Goal: Task Accomplishment & Management: Use online tool/utility

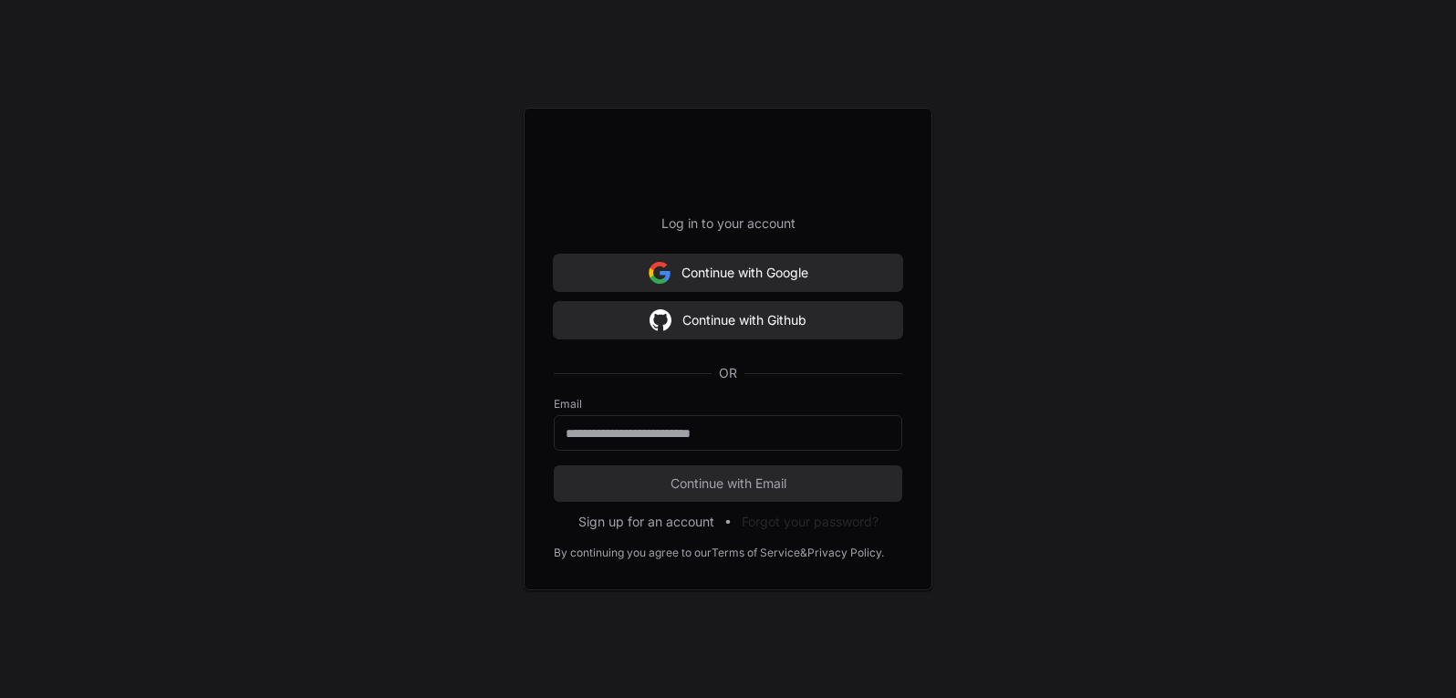
scroll to position [110, 0]
click at [750, 276] on button "Continue with Google" at bounding box center [730, 273] width 349 height 36
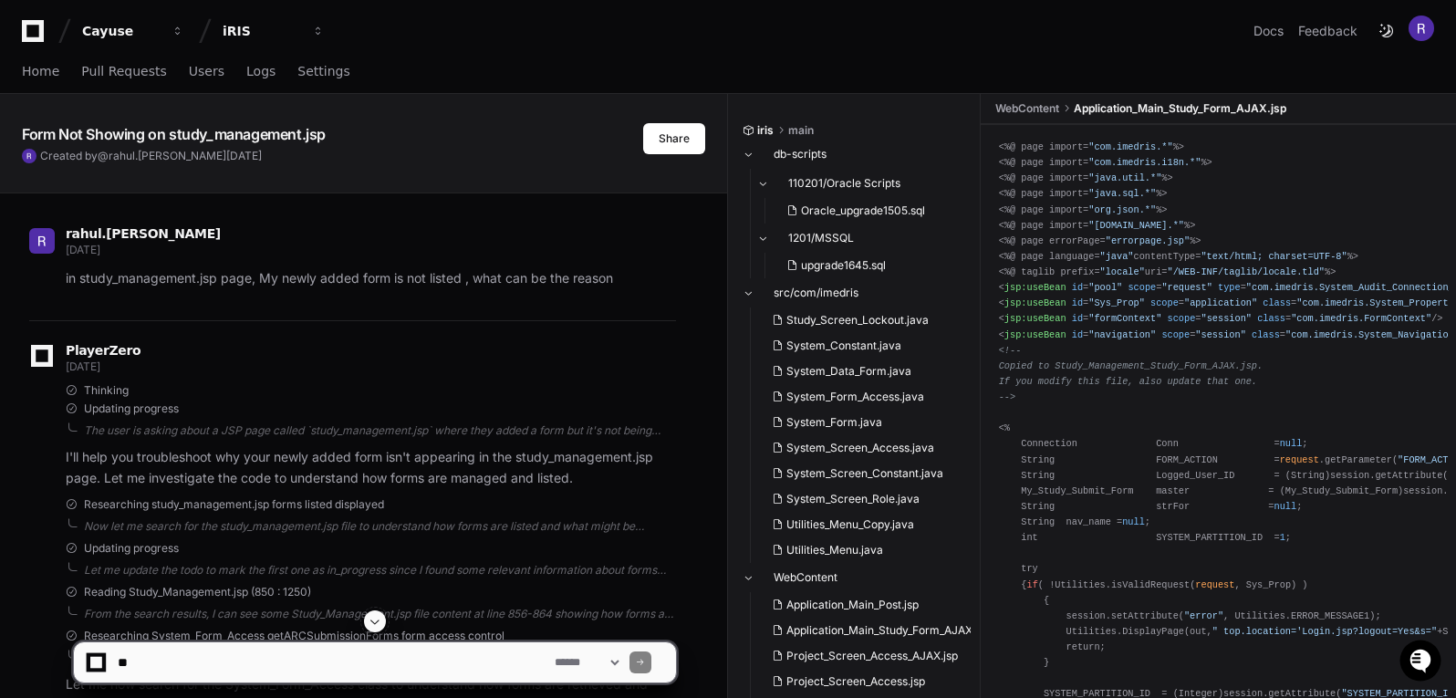
click at [34, 29] on icon at bounding box center [33, 31] width 36 height 22
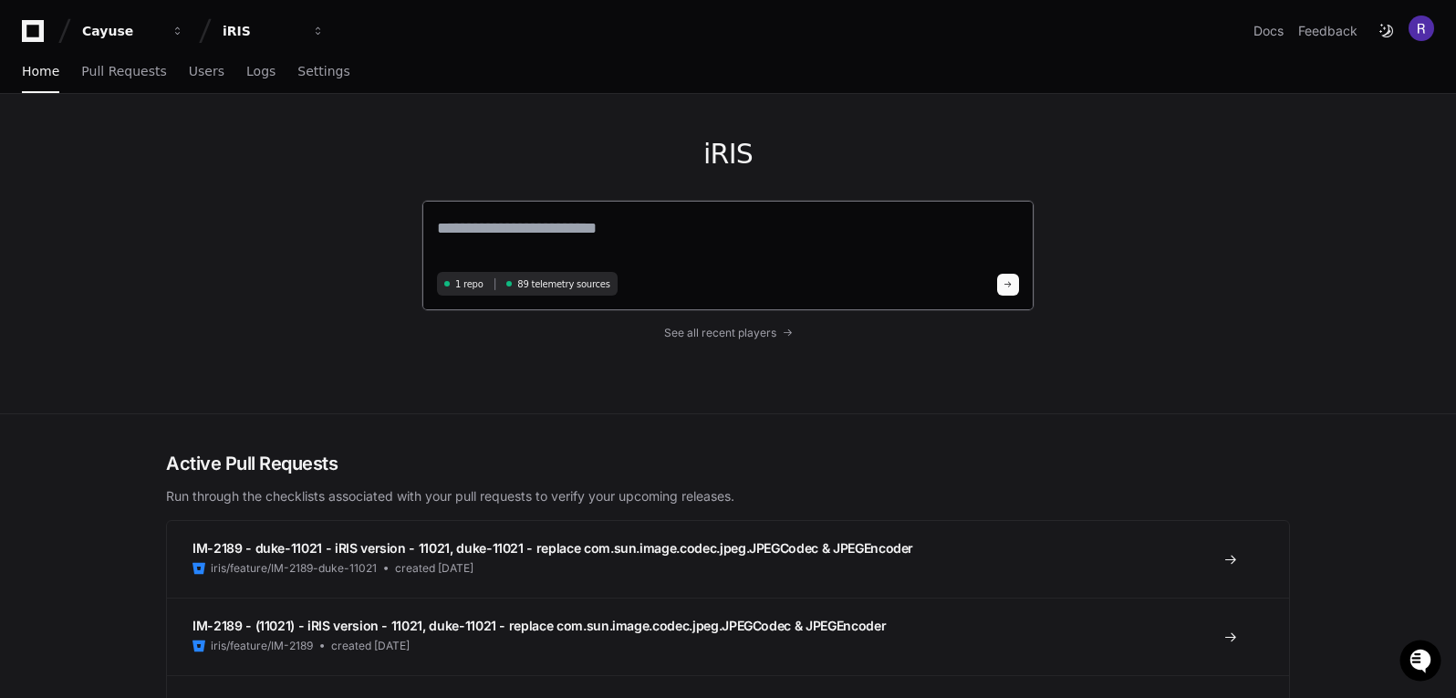
click at [566, 225] on textarea at bounding box center [728, 240] width 582 height 51
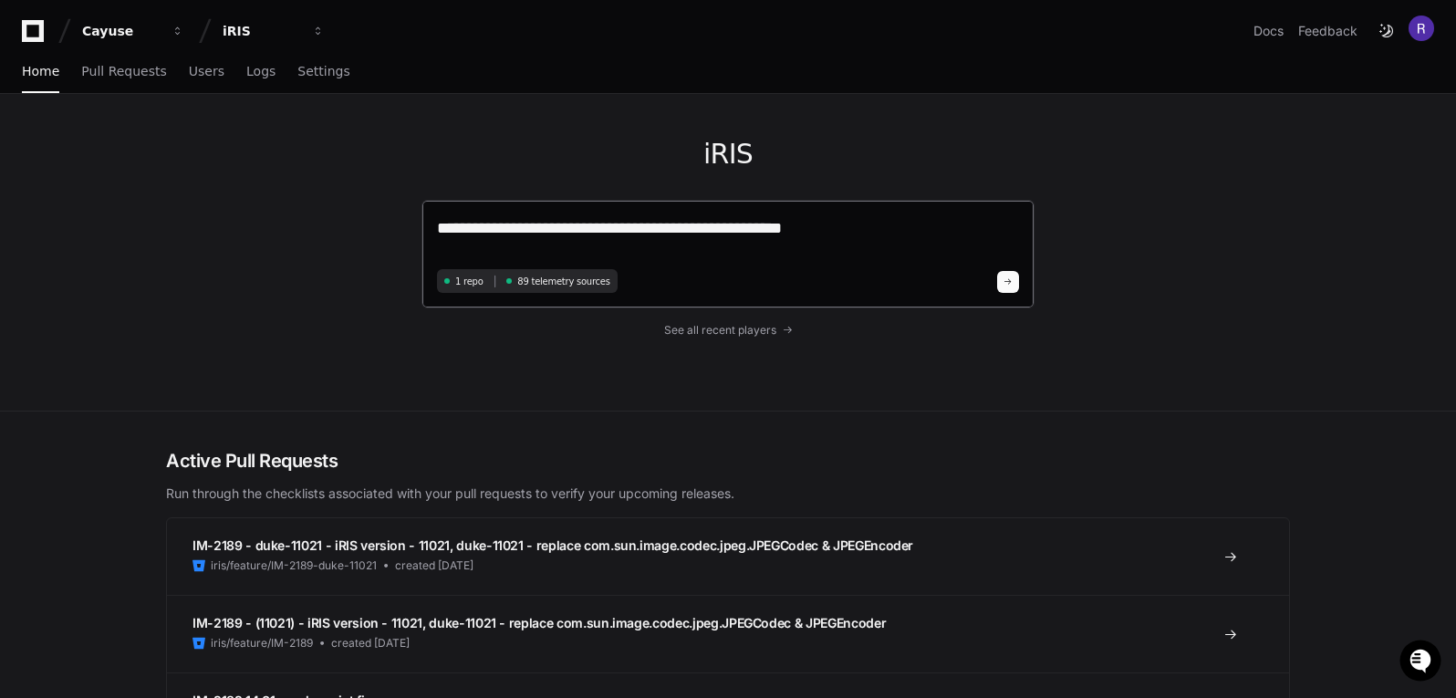
type textarea "**********"
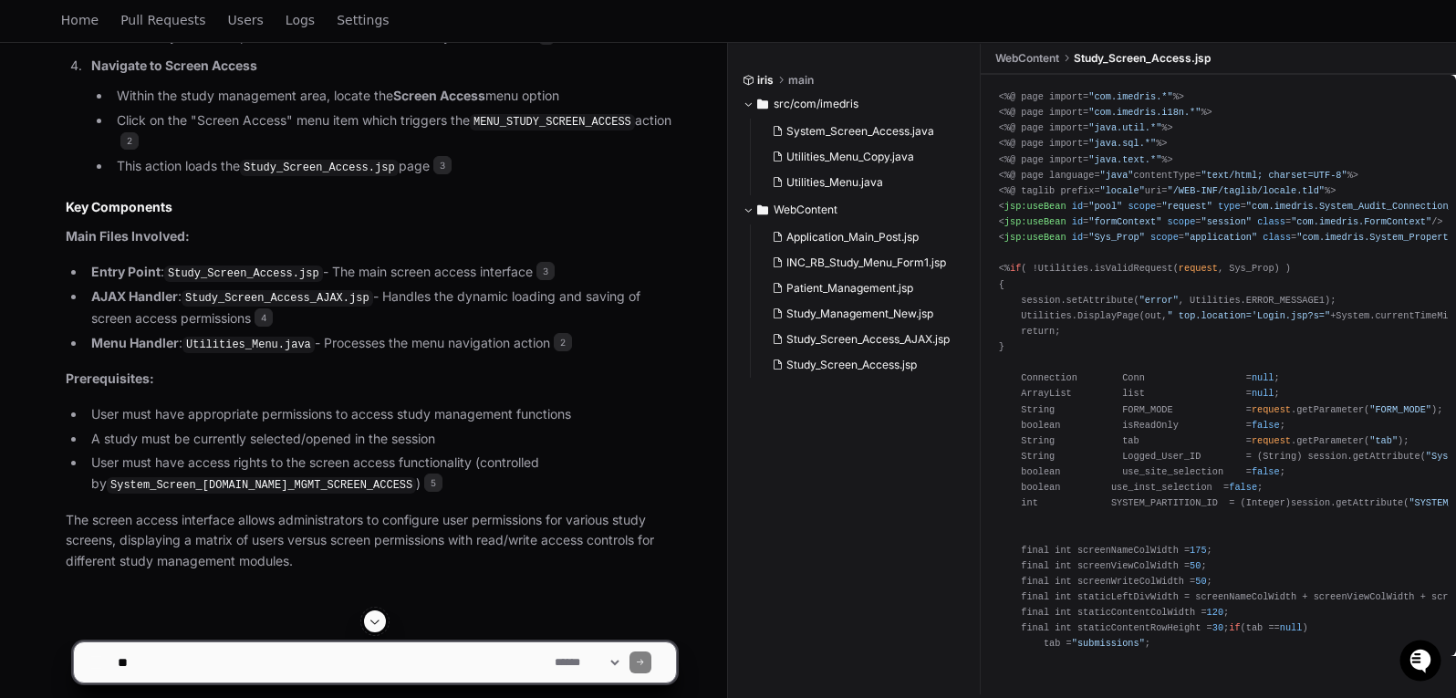
scroll to position [1143, 0]
